Goal: Information Seeking & Learning: Learn about a topic

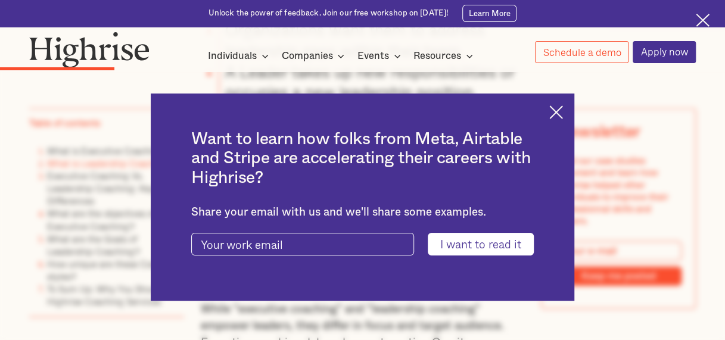
scroll to position [1669, 0]
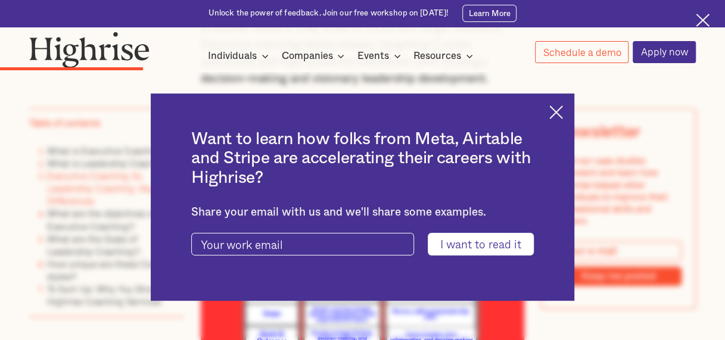
click at [563, 116] on img at bounding box center [557, 113] width 14 height 14
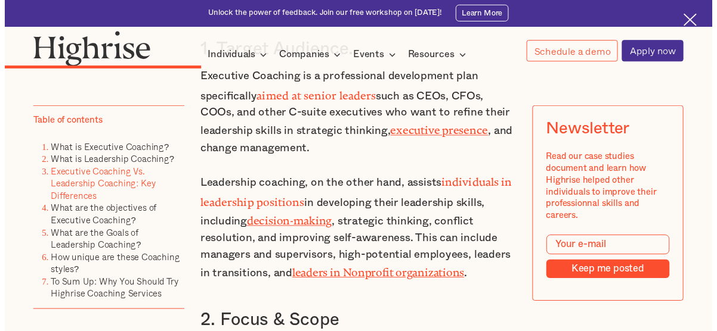
scroll to position [2206, 0]
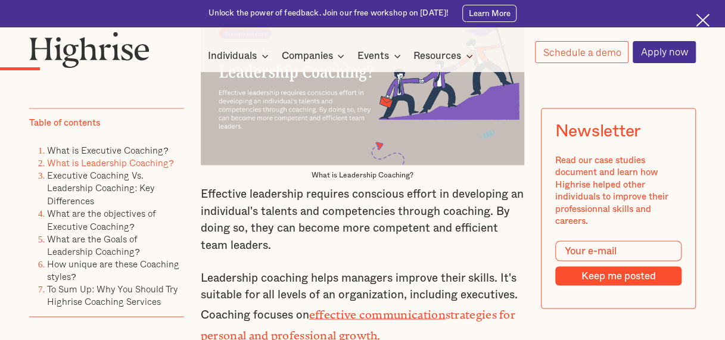
scroll to position [894, 0]
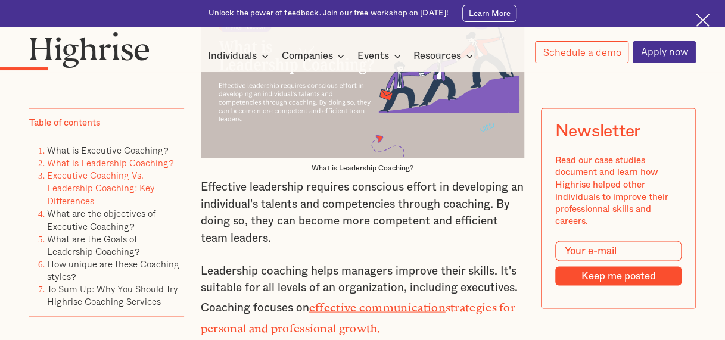
click at [120, 187] on link "Executive Coaching Vs. Leadership Coaching: Key Differences" at bounding box center [101, 188] width 108 height 39
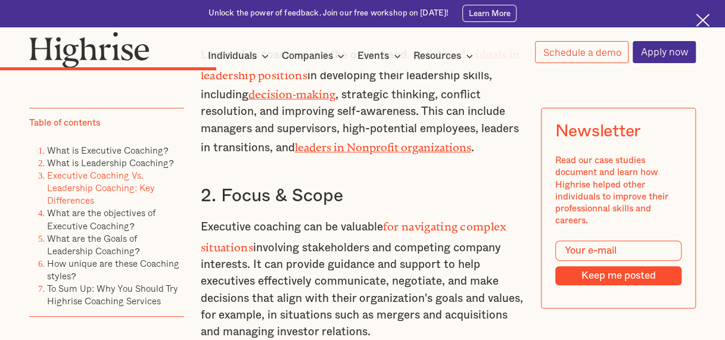
scroll to position [2262, 0]
